Goal: Complete application form: Complete application form

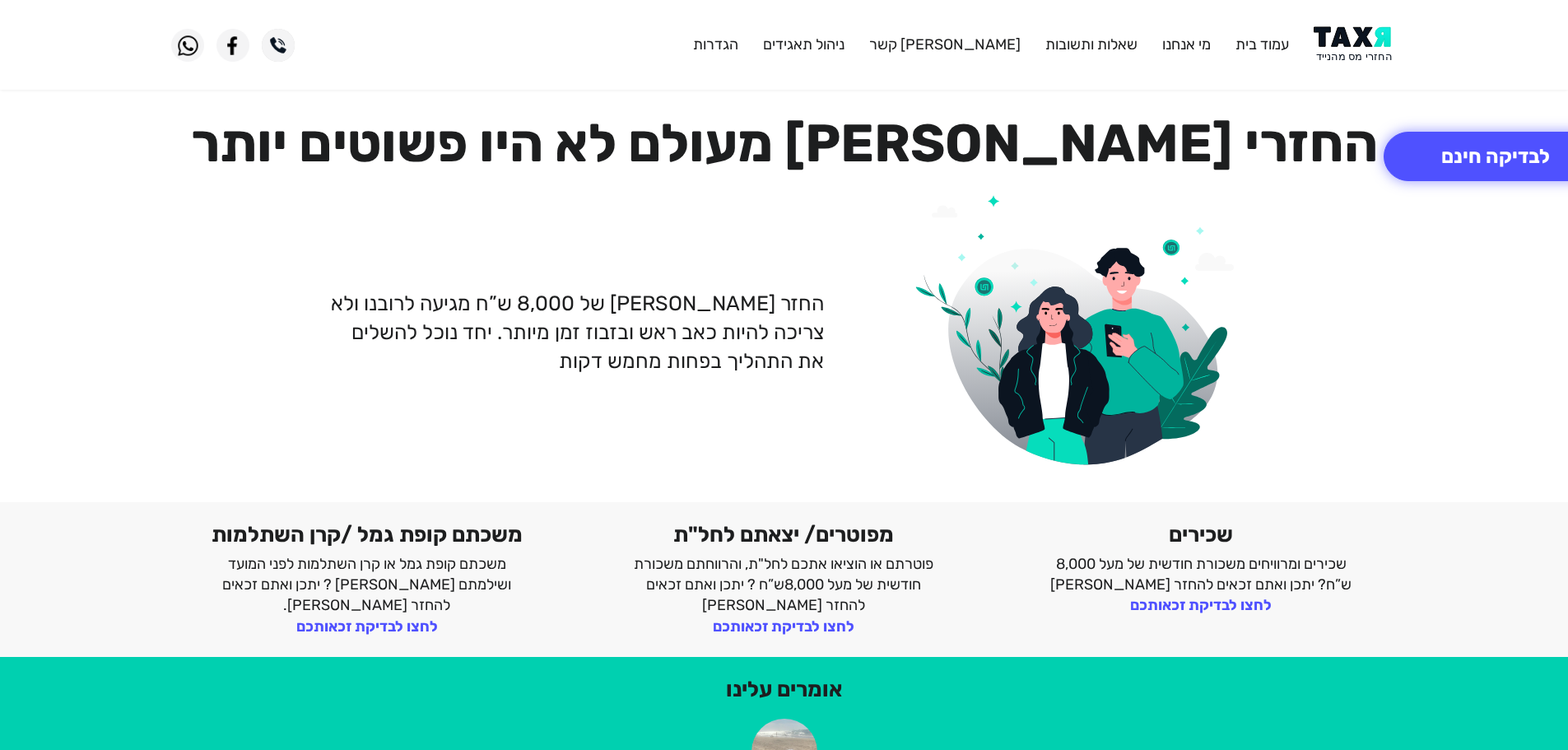
click at [1355, 44] on img at bounding box center [1355, 44] width 83 height 37
click at [1348, 57] on img at bounding box center [1355, 44] width 83 height 37
click at [1347, 63] on img at bounding box center [1355, 44] width 83 height 37
click at [1361, 42] on img at bounding box center [1355, 44] width 83 height 37
click at [1344, 32] on img at bounding box center [1355, 44] width 83 height 37
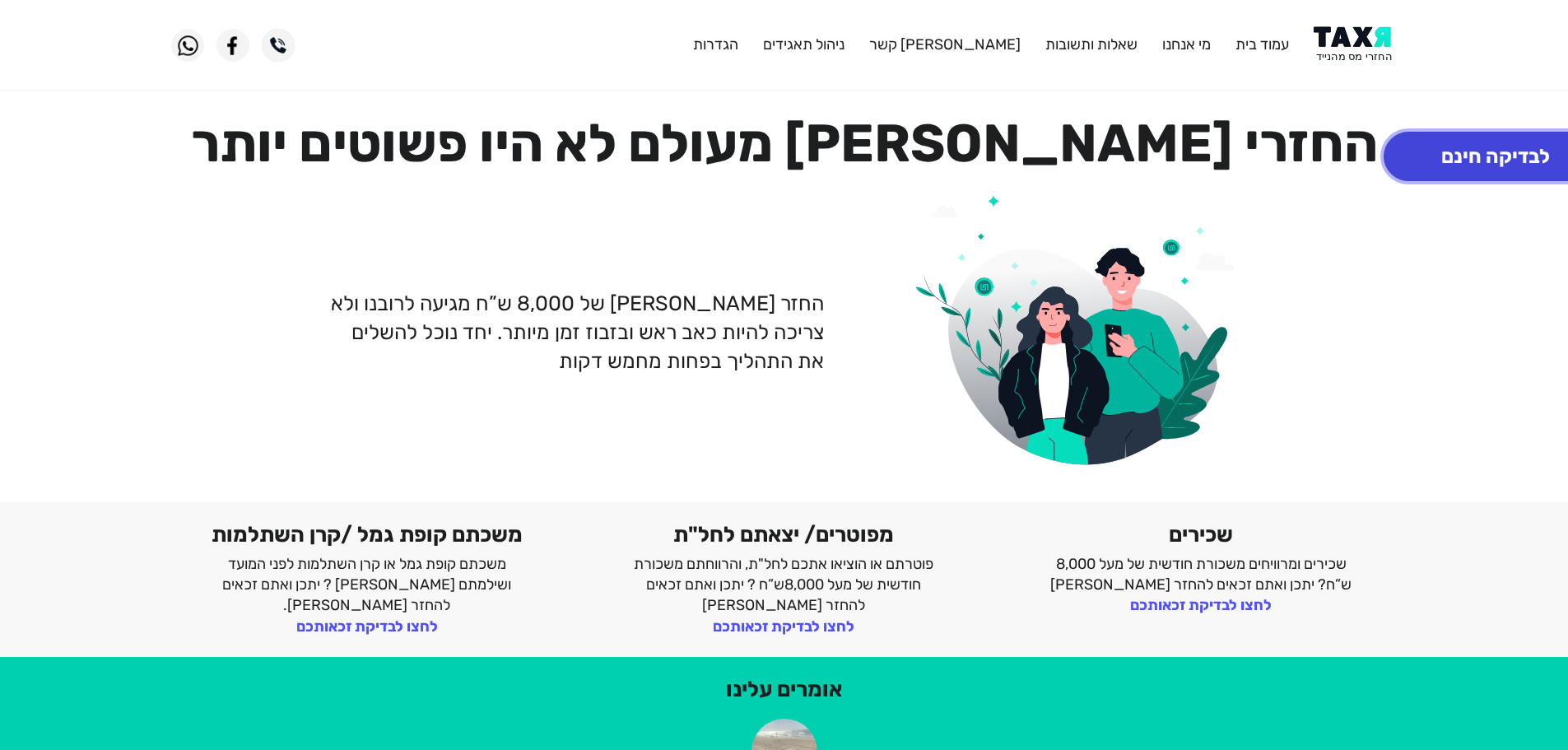
click at [1477, 142] on button "לבדיקה חינם" at bounding box center [1496, 156] width 224 height 50
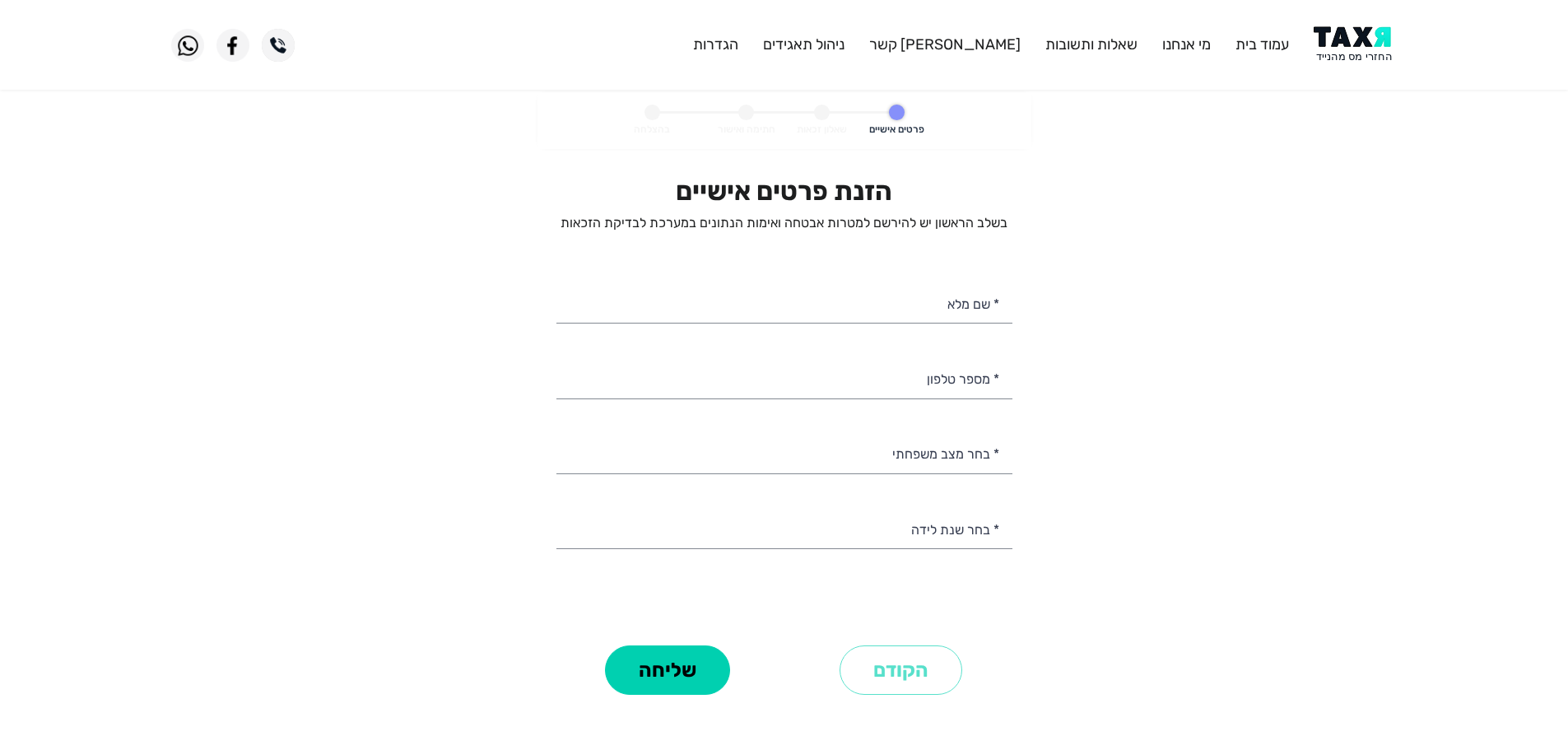
select select
click at [865, 377] on input "* מספר טלפון" at bounding box center [784, 378] width 456 height 42
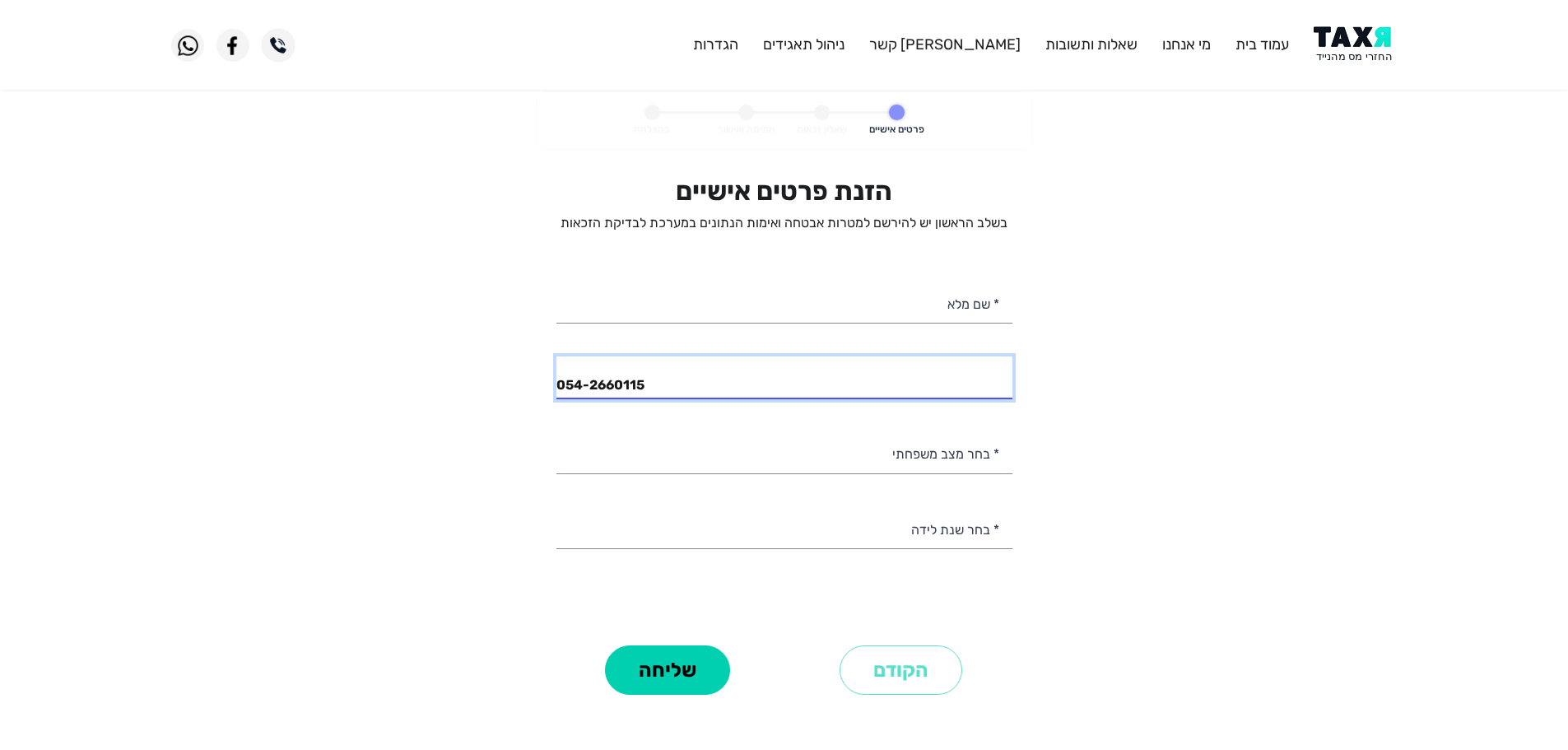
type input "054-2660115"
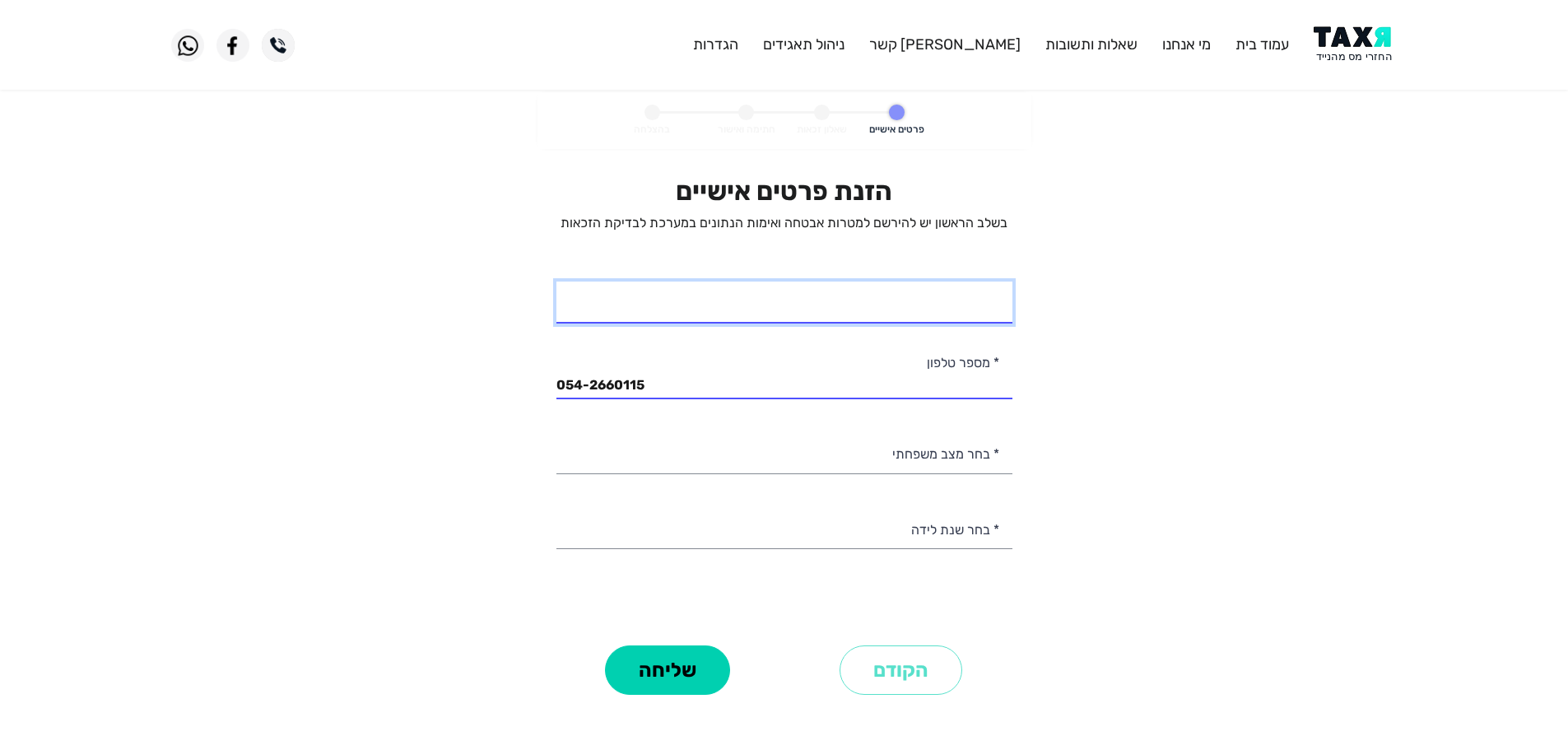
click at [950, 316] on input "* שם מלא" at bounding box center [784, 303] width 456 height 42
type input "אנה ניסנוב"
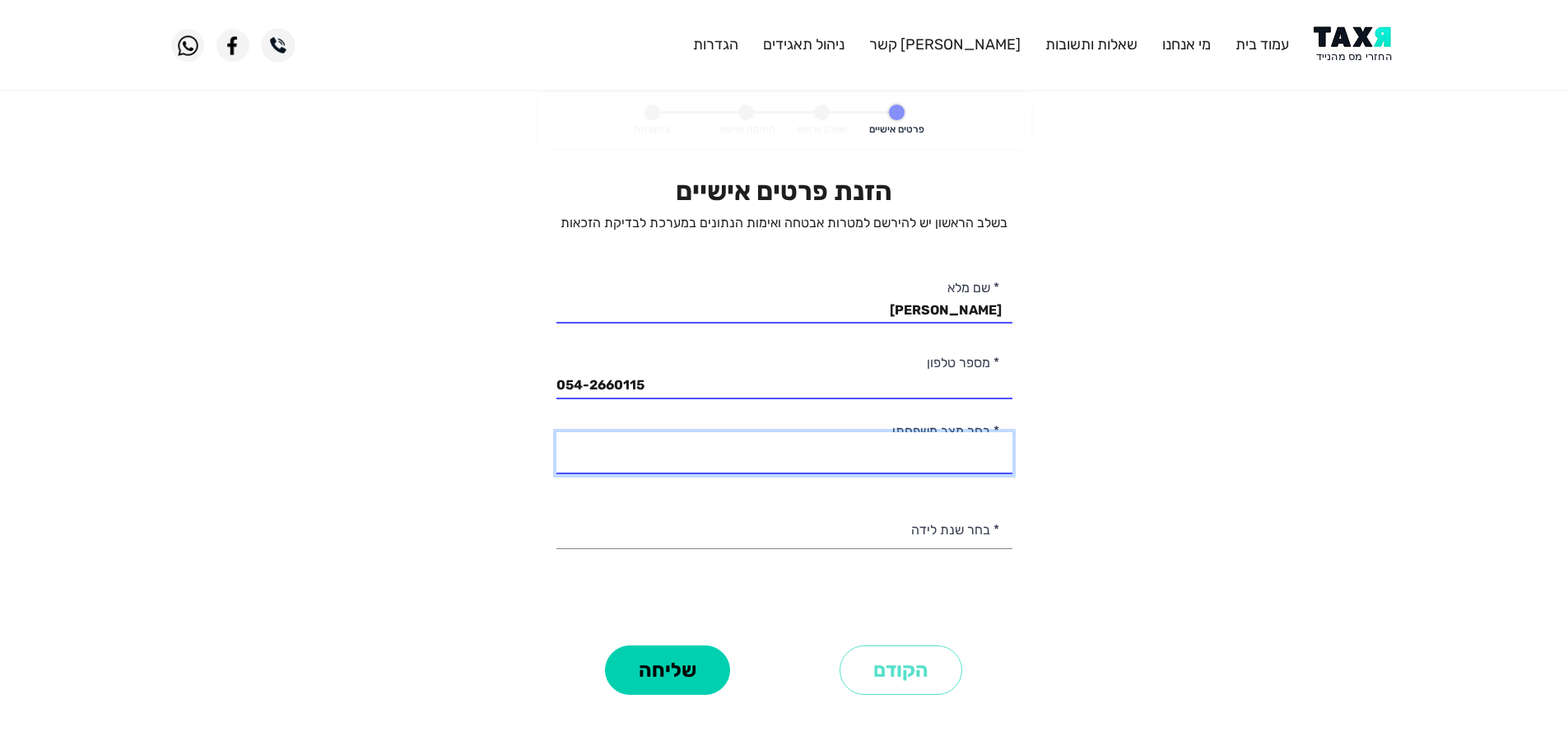
click at [948, 460] on select "רווק/ה נשוי/אה גרוש/ה אלמן/נה" at bounding box center [784, 453] width 456 height 42
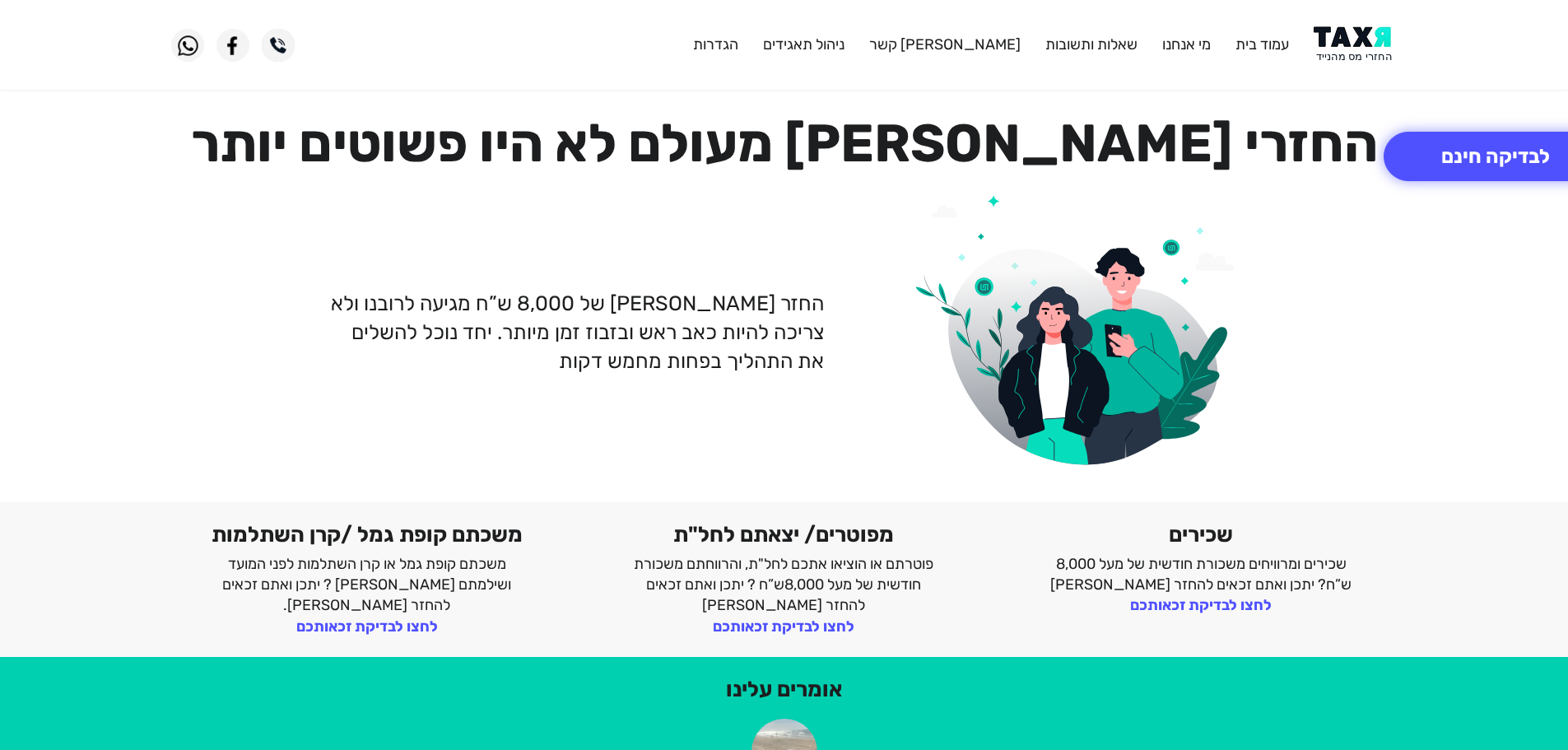
click at [1373, 32] on img at bounding box center [1355, 44] width 83 height 37
click at [1367, 44] on img at bounding box center [1355, 44] width 83 height 37
click at [1371, 46] on img at bounding box center [1355, 44] width 83 height 37
click at [1453, 142] on button "לבדיקה חינם" at bounding box center [1496, 156] width 224 height 50
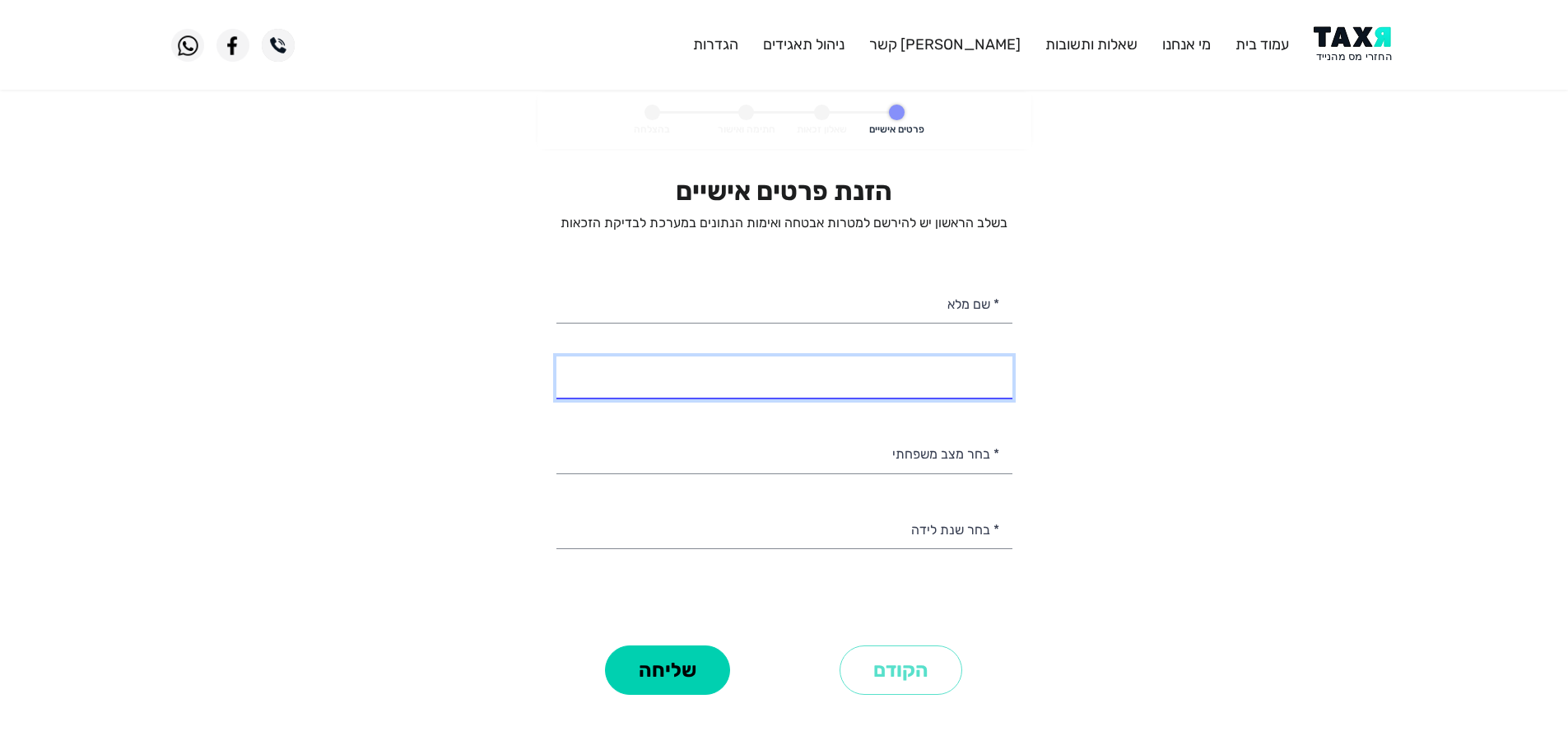
click at [946, 383] on input "* מספר טלפון" at bounding box center [784, 378] width 456 height 42
type input "054-2446007"
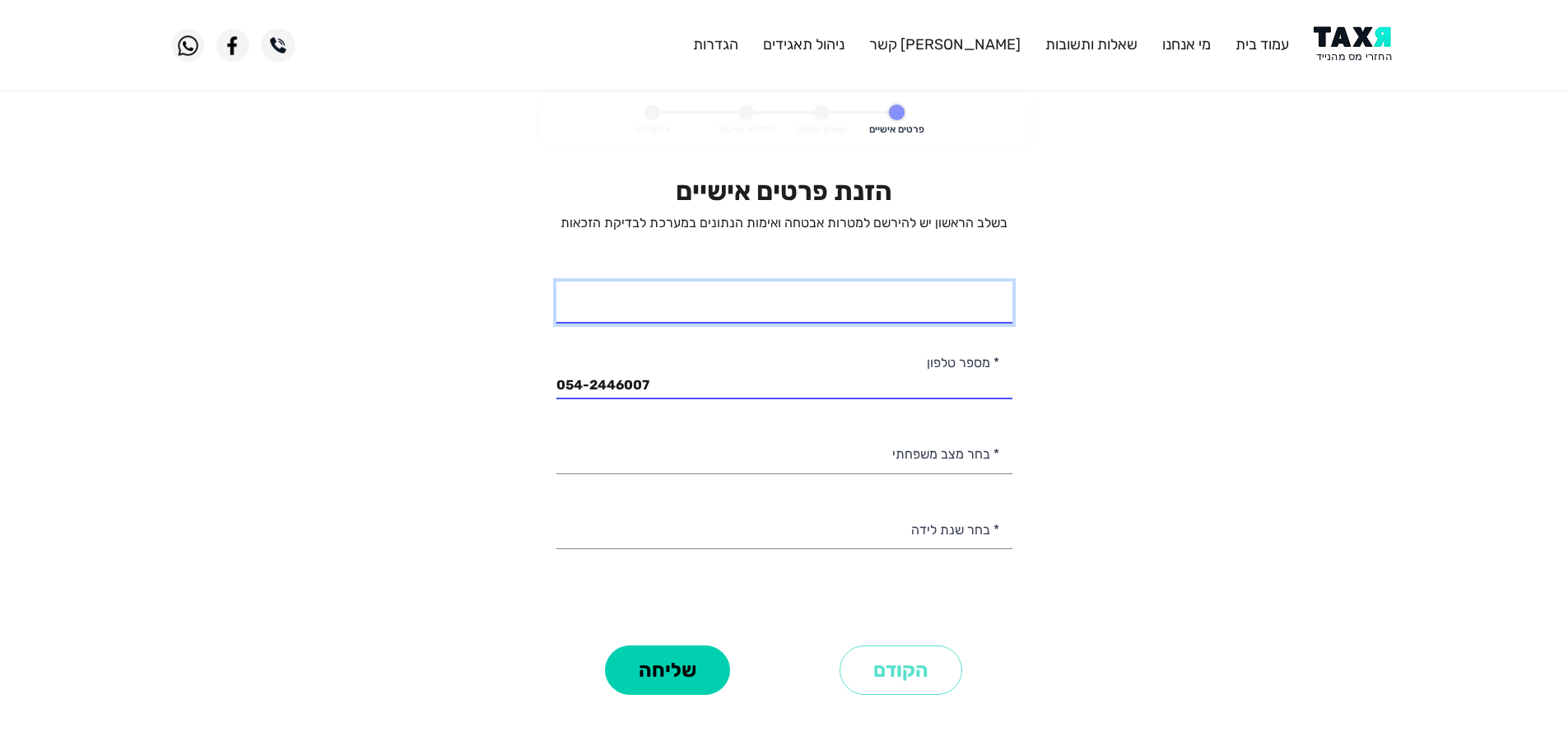
click at [964, 314] on input "* שם מלא" at bounding box center [784, 303] width 456 height 42
click at [914, 310] on input "עידן" at bounding box center [784, 303] width 456 height 42
type input "עידן שלום"
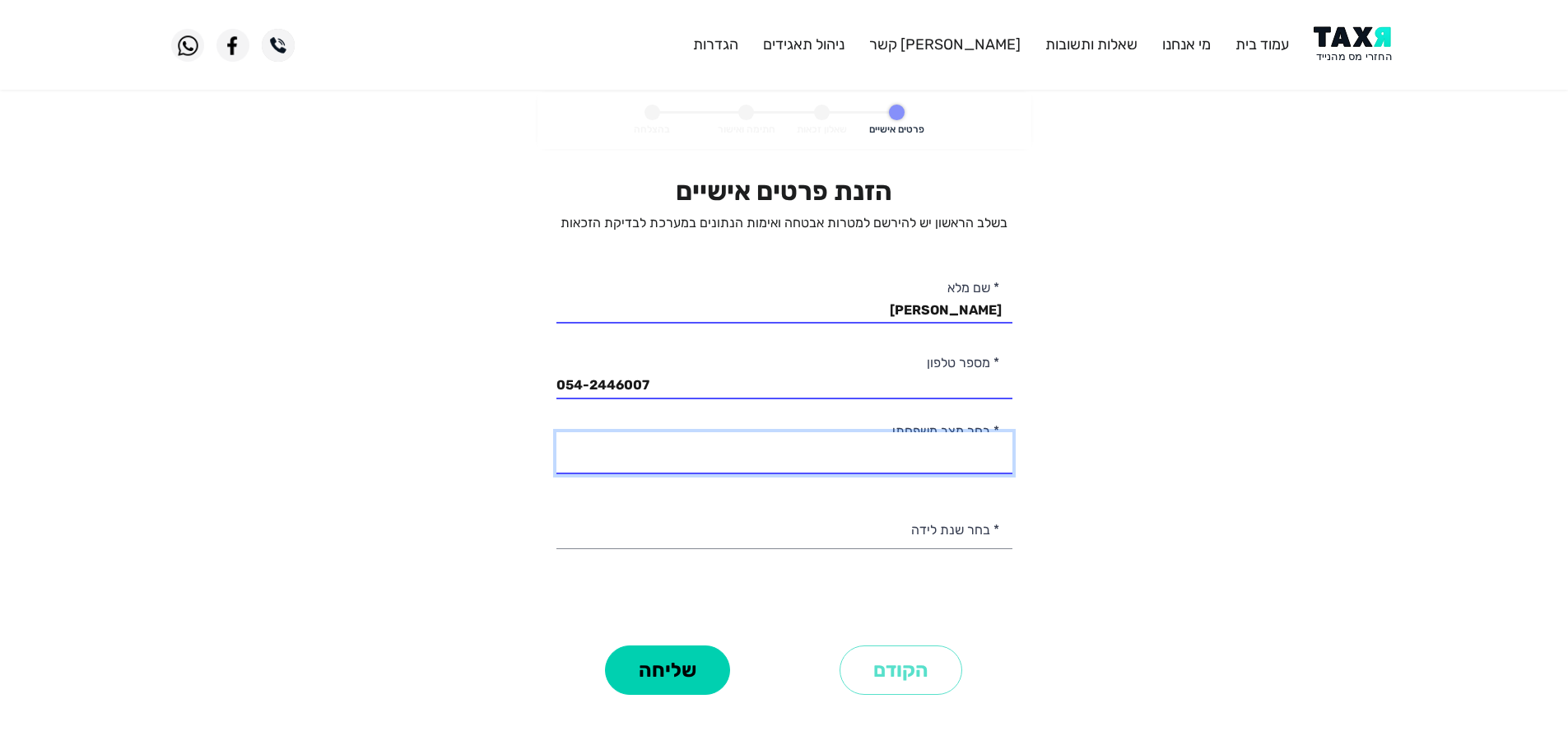
click at [966, 458] on select "רווק/ה נשוי/אה גרוש/ה אלמן/נה" at bounding box center [784, 453] width 456 height 42
select select "2: Married"
click at [557, 432] on select "רווק/ה נשוי/אה גרוש/ה אלמן/נה" at bounding box center [784, 453] width 456 height 42
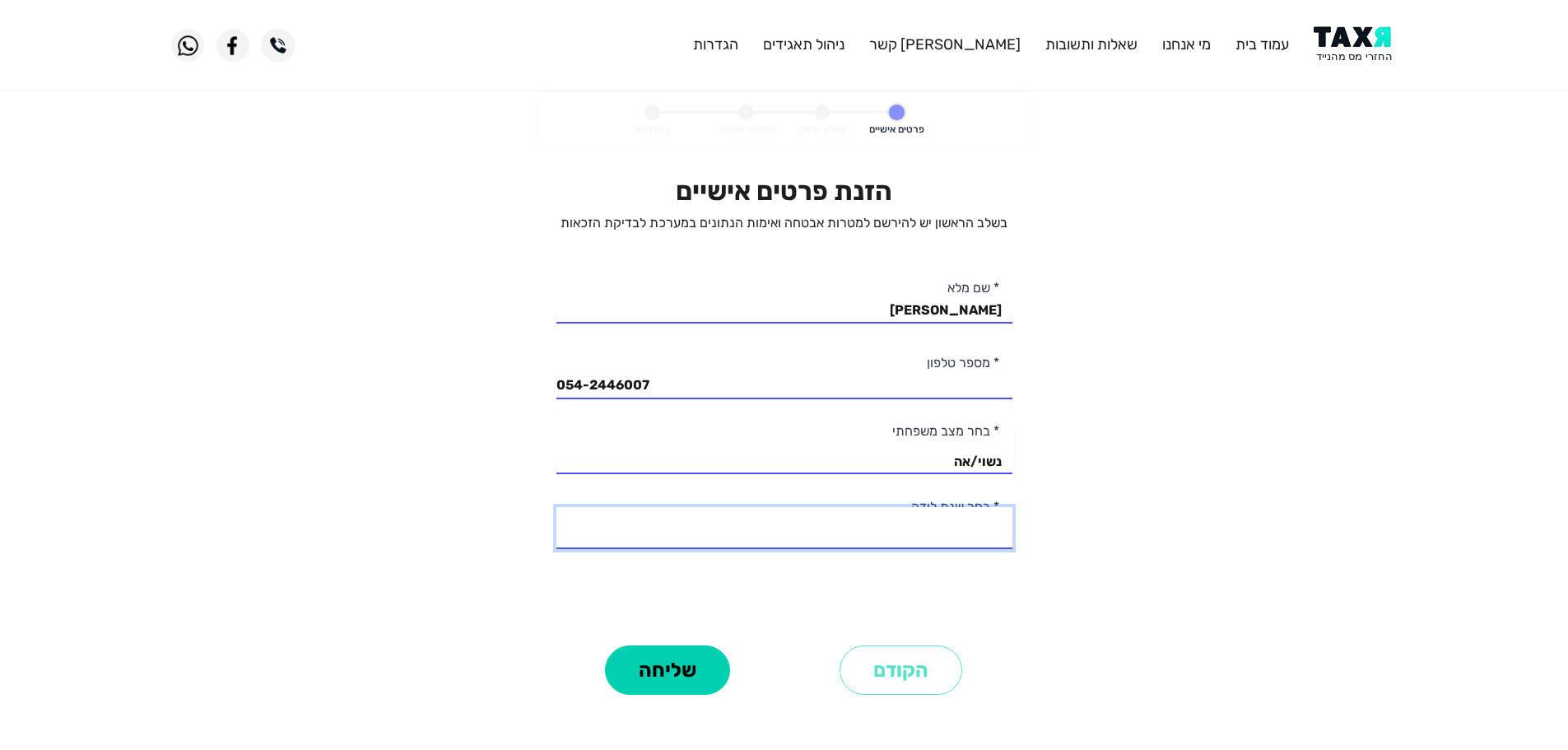
click at [975, 532] on select "2003 2002 2001 2000 1999 1998 1997 1996 1995 1994 1993 1992 1991 1990 1989 1988…" at bounding box center [784, 528] width 456 height 42
select select "16: 1988"
click at [557, 507] on select "2003 2002 2001 2000 1999 1998 1997 1996 1995 1994 1993 1992 1991 1990 1989 1988…" at bounding box center [784, 528] width 456 height 42
drag, startPoint x: 684, startPoint y: 667, endPoint x: 700, endPoint y: 672, distance: 16.8
click at [685, 667] on button "שליחה" at bounding box center [668, 670] width 125 height 50
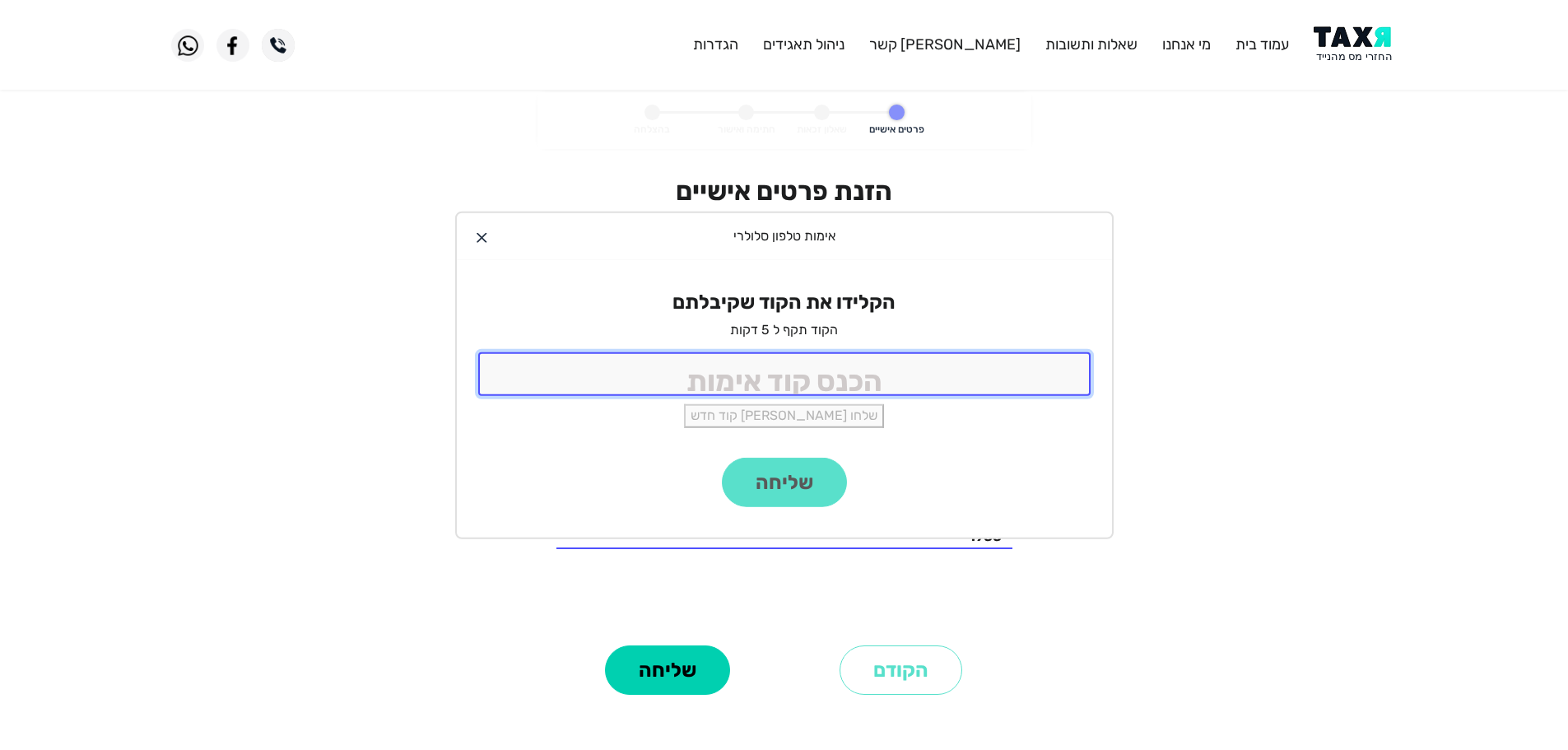
drag, startPoint x: 937, startPoint y: 372, endPoint x: 919, endPoint y: 353, distance: 26.2
click at [937, 372] on input "tel" at bounding box center [784, 374] width 613 height 44
type input "9988"
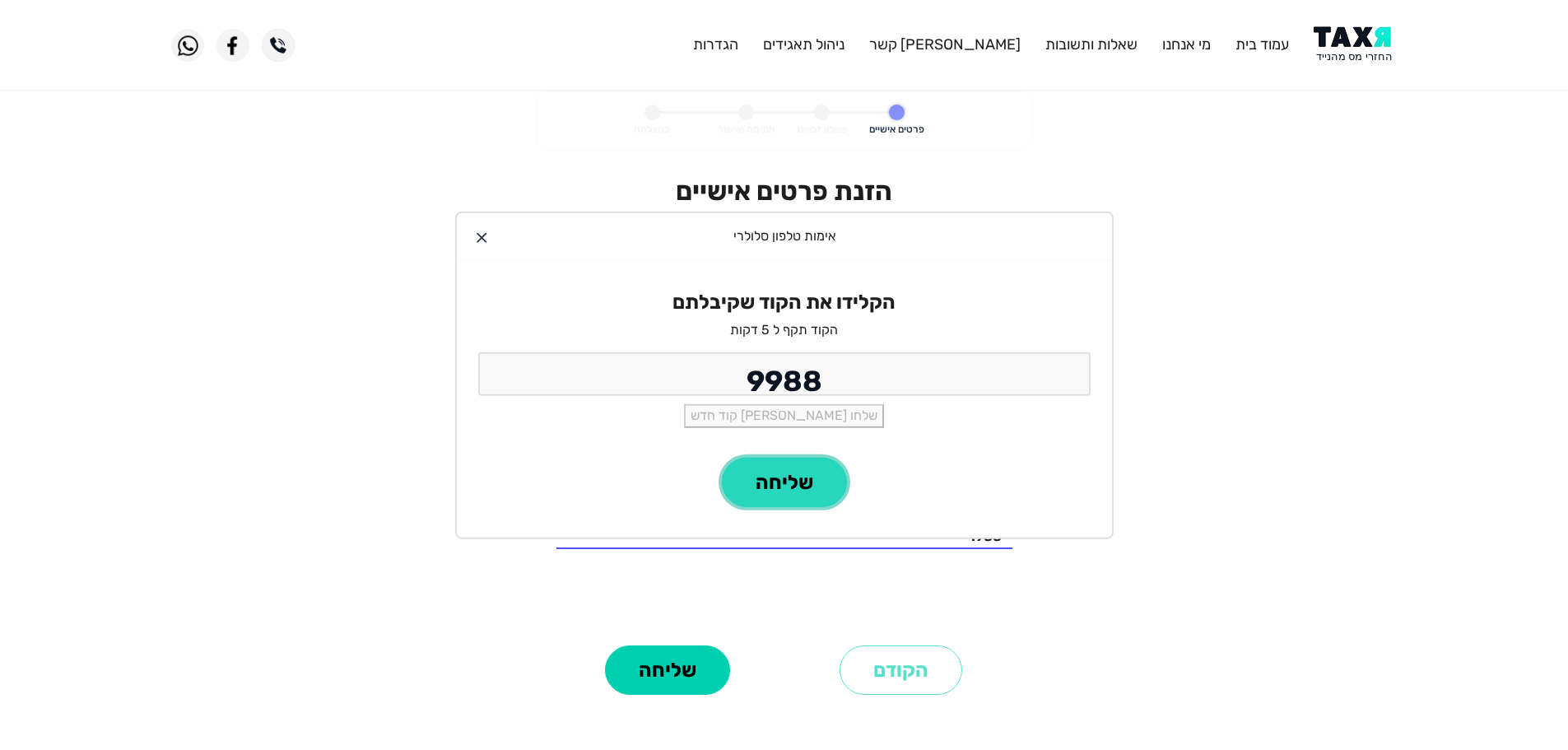
click at [805, 495] on button "שליחה" at bounding box center [784, 482] width 125 height 50
